Goal: Information Seeking & Learning: Check status

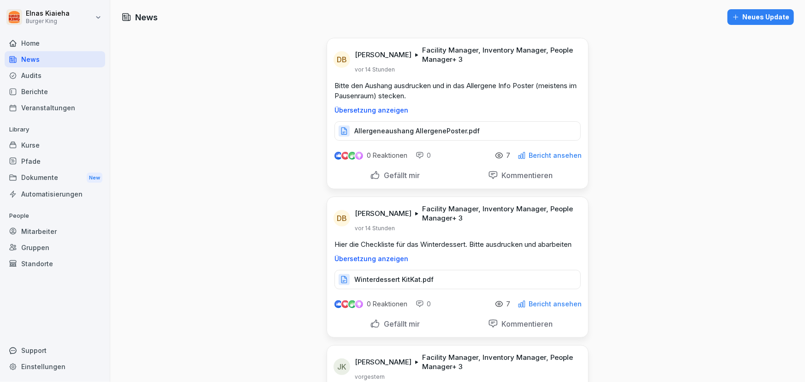
scroll to position [1760, 0]
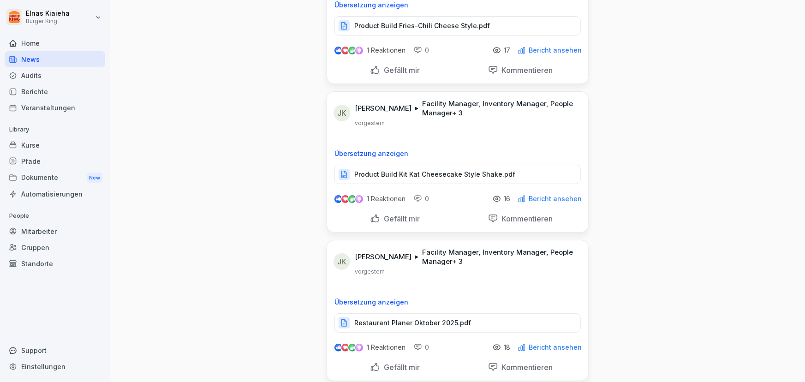
click at [47, 95] on div "Berichte" at bounding box center [55, 91] width 101 height 16
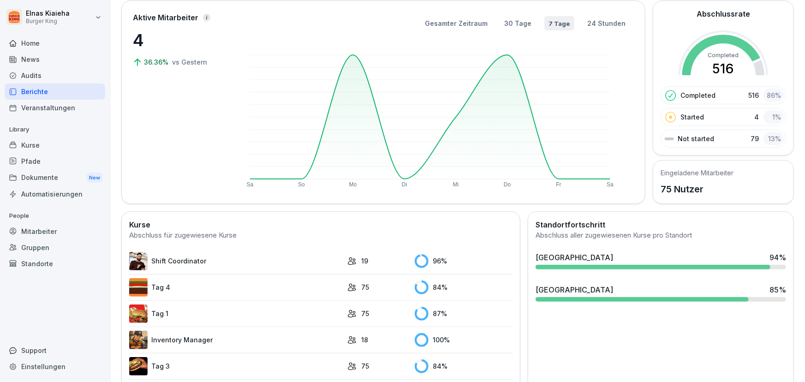
click at [555, 24] on button "7 Tage" at bounding box center [559, 23] width 30 height 14
click at [590, 21] on button "24 Stunden" at bounding box center [605, 23] width 47 height 15
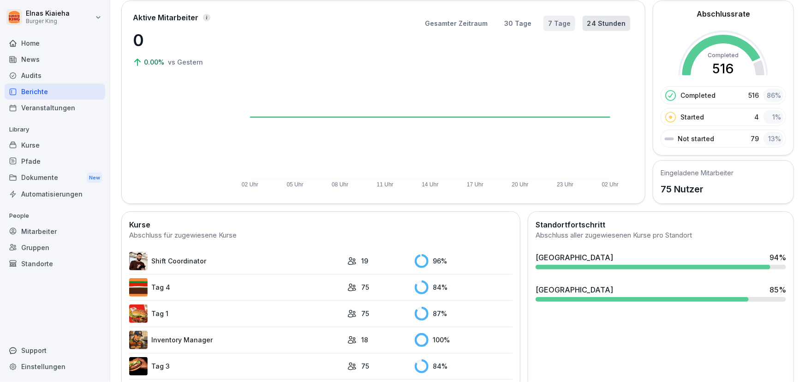
click at [544, 25] on button "7 Tage" at bounding box center [559, 23] width 32 height 15
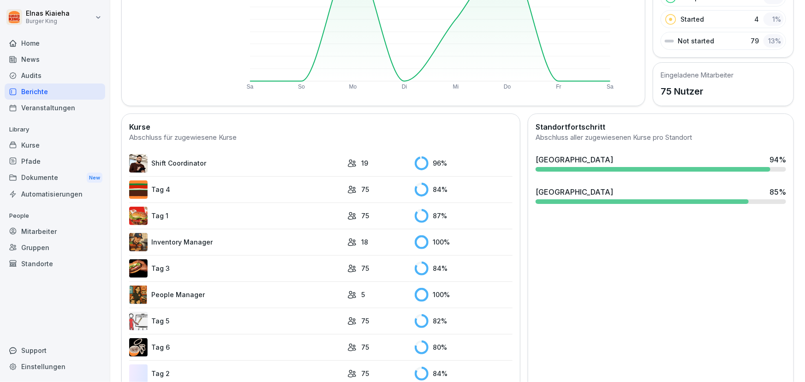
scroll to position [179, 0]
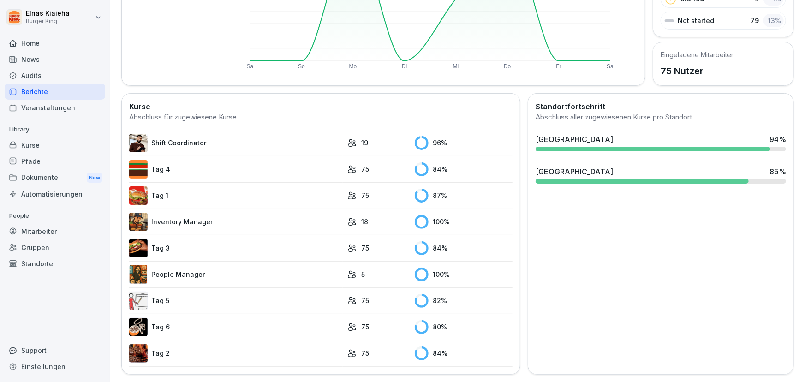
click at [184, 325] on link "Tag 6" at bounding box center [235, 327] width 213 height 18
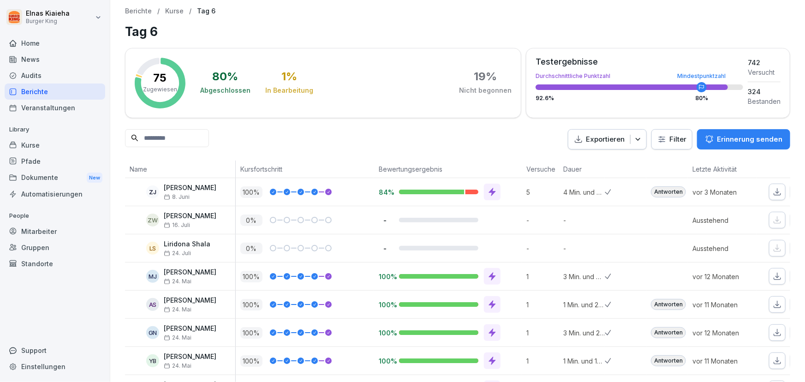
click at [659, 138] on html "Elnas Kiaieha Burger King Home News Audits Berichte Veranstaltungen Library Kur…" at bounding box center [402, 191] width 805 height 382
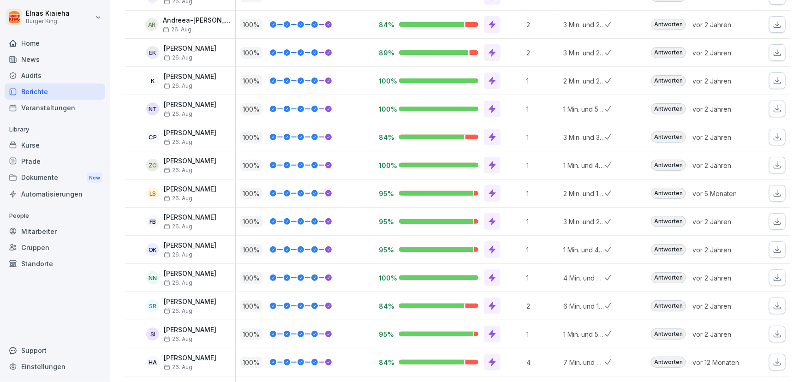
scroll to position [210, 0]
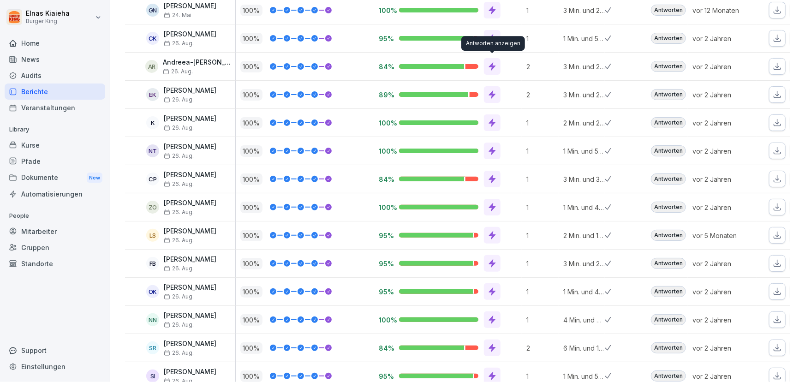
click at [492, 41] on div "Antworten anzeigen Antworten anzeigen" at bounding box center [493, 43] width 64 height 15
click at [493, 37] on icon at bounding box center [492, 39] width 7 height 8
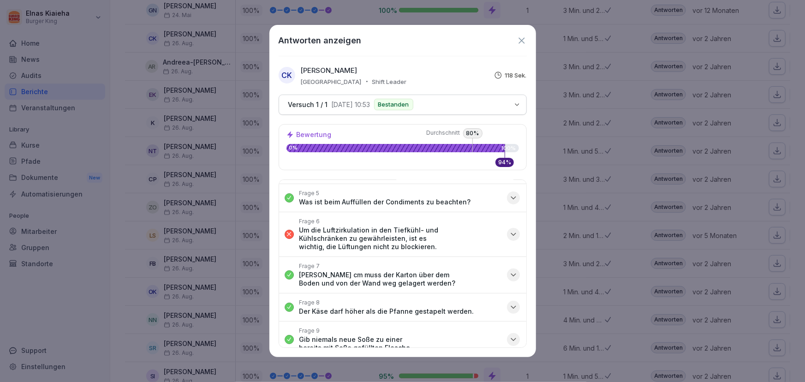
scroll to position [167, 0]
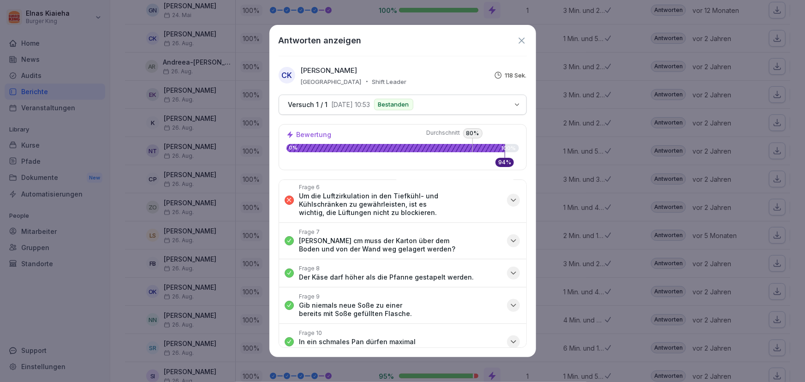
click at [511, 233] on button "Frage 7 [PERSON_NAME] cm muss der Karton über dem Boden und von der Wand weg ge…" at bounding box center [402, 241] width 247 height 36
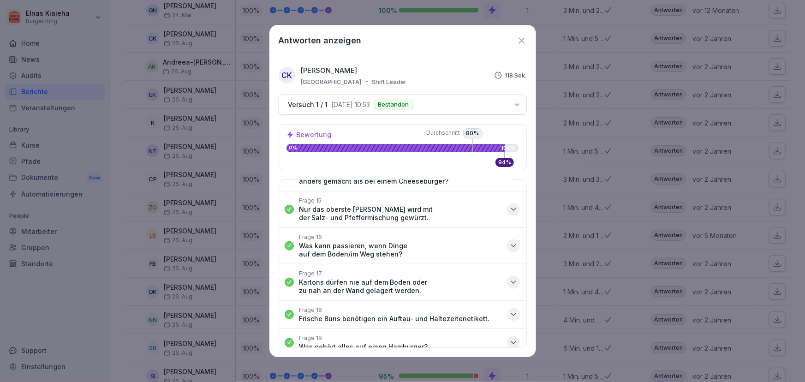
scroll to position [560, 0]
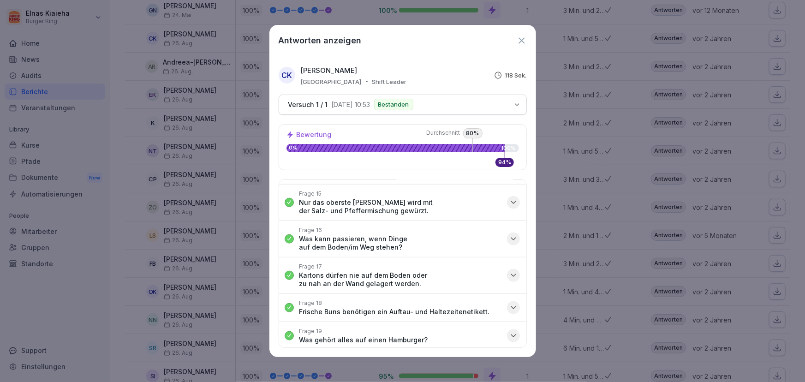
click at [519, 41] on icon at bounding box center [521, 41] width 10 height 10
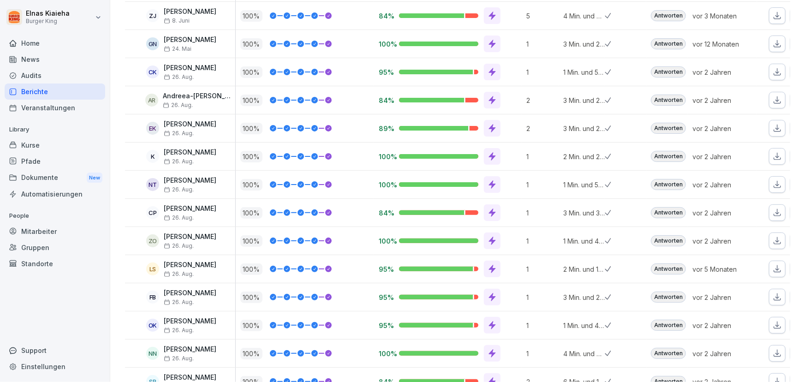
scroll to position [126, 0]
